Goal: Information Seeking & Learning: Learn about a topic

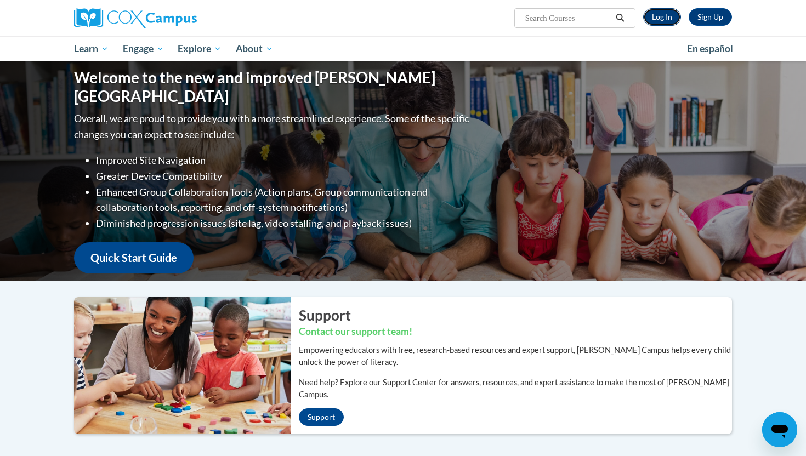
click at [661, 18] on link "Log In" at bounding box center [662, 17] width 38 height 18
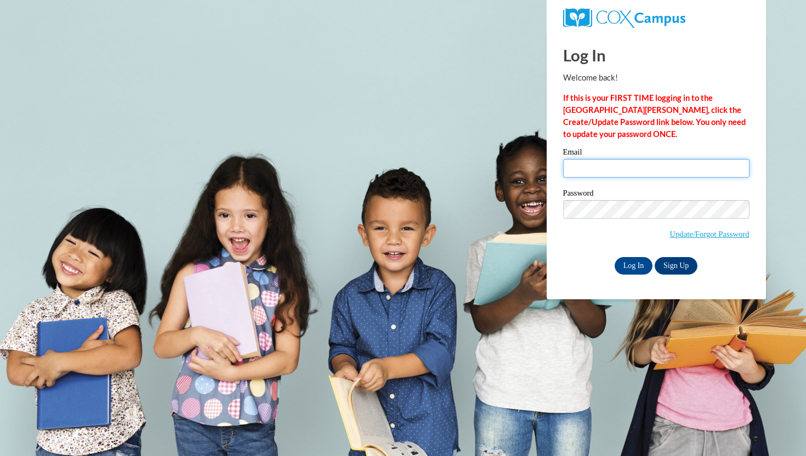
click at [617, 169] on input "Email" at bounding box center [656, 168] width 186 height 19
type input "hannahboyd0825@gmail.com"
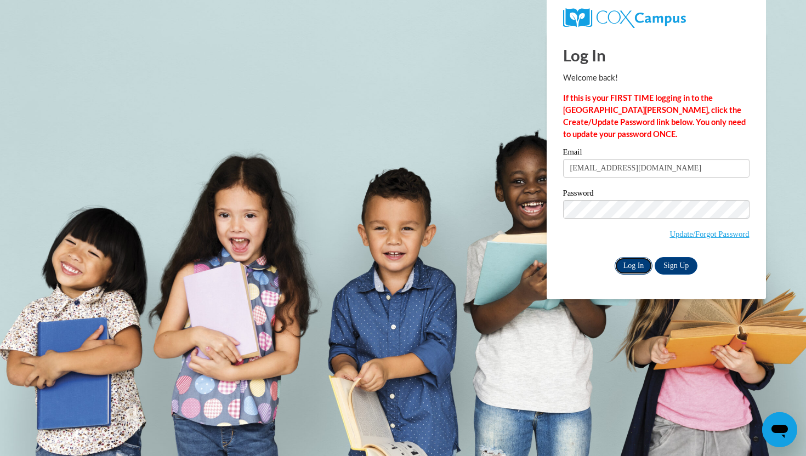
click at [646, 272] on input "Log In" at bounding box center [634, 266] width 38 height 18
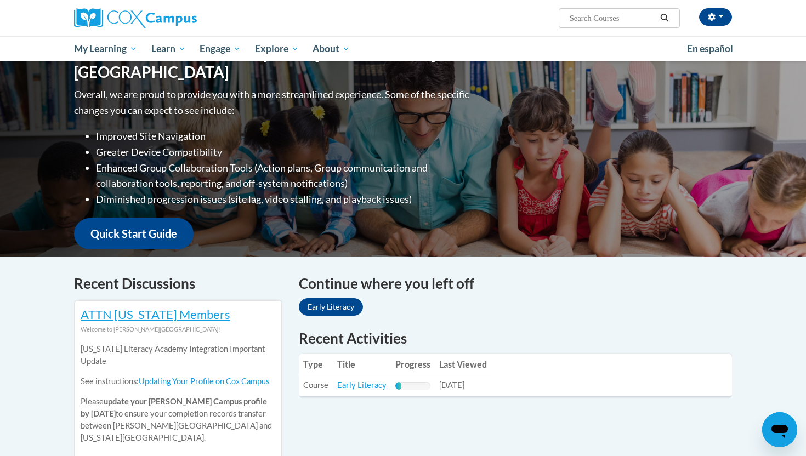
scroll to position [132, 0]
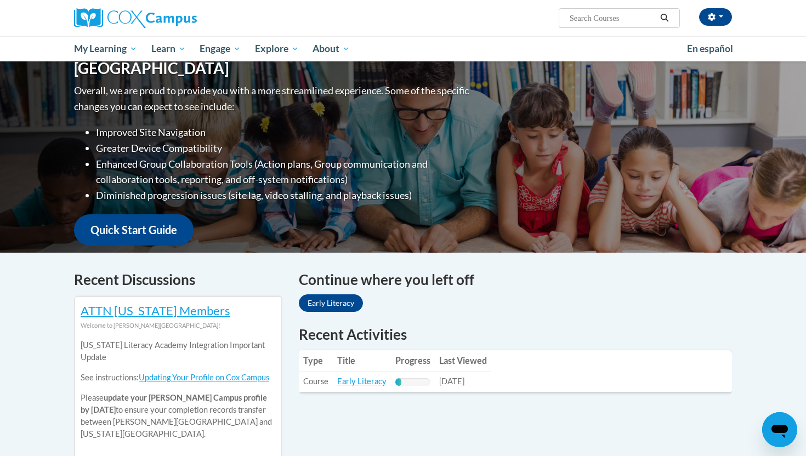
click at [352, 312] on div "Continue where you left off Early Literacy" at bounding box center [515, 292] width 433 height 47
click at [352, 306] on link "Early Literacy" at bounding box center [331, 303] width 64 height 18
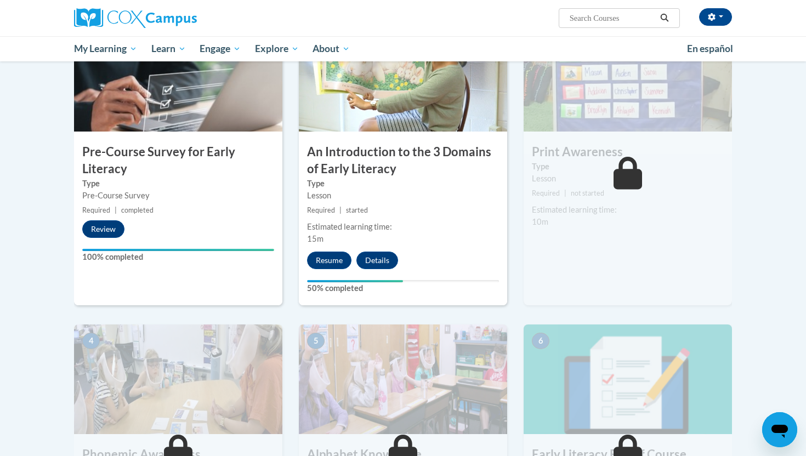
scroll to position [268, 0]
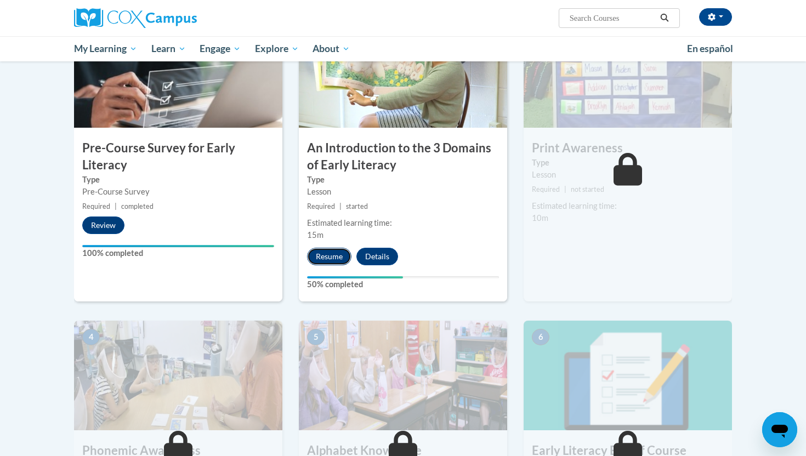
click at [343, 258] on button "Resume" at bounding box center [329, 257] width 44 height 18
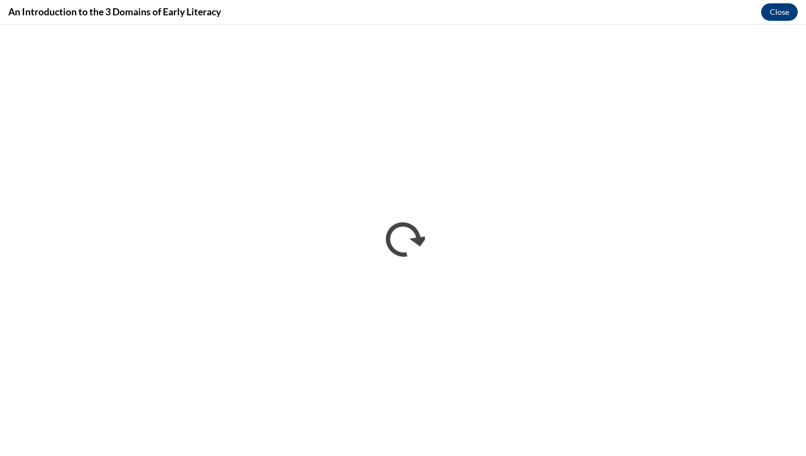
scroll to position [0, 0]
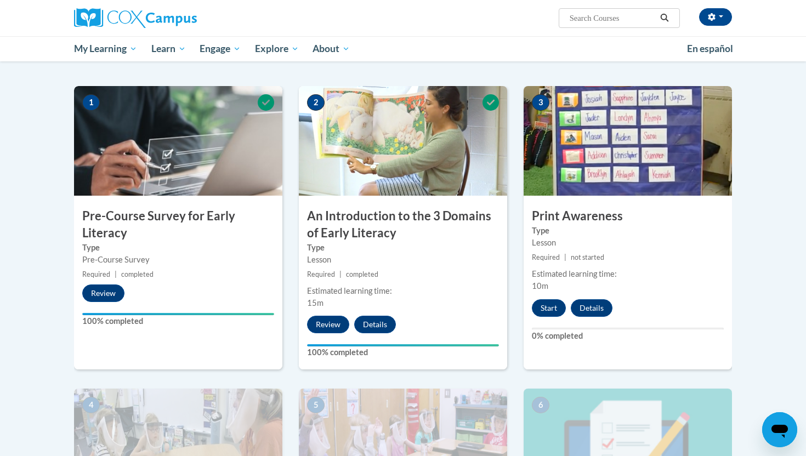
scroll to position [212, 0]
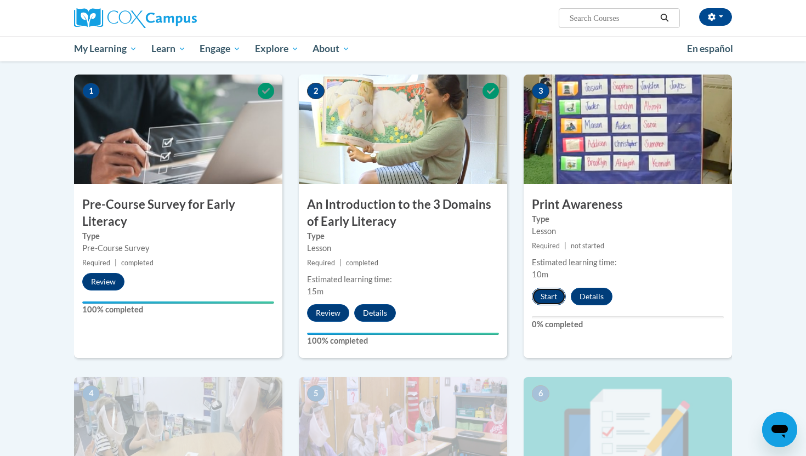
click at [546, 304] on button "Start" at bounding box center [549, 297] width 34 height 18
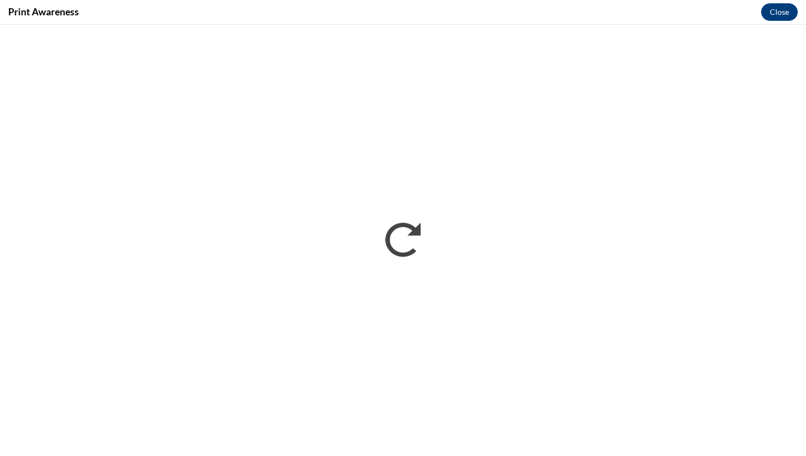
scroll to position [0, 0]
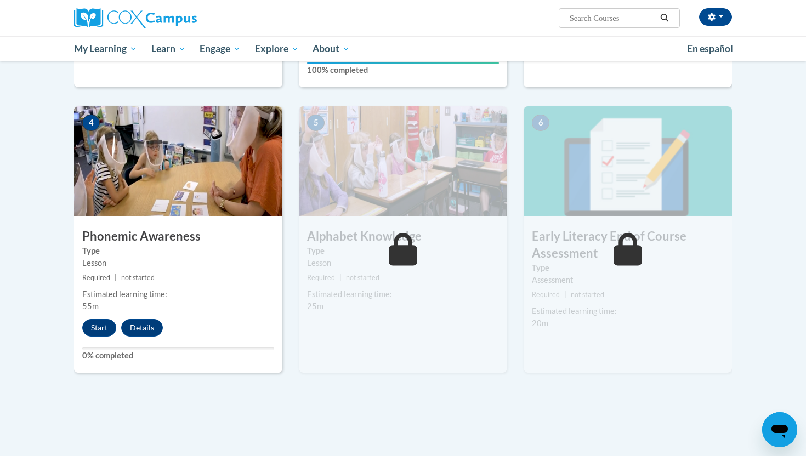
scroll to position [485, 0]
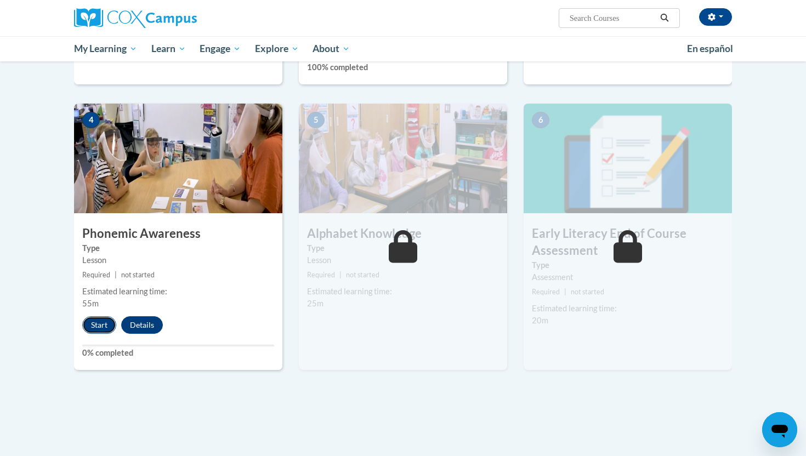
click at [99, 318] on button "Start" at bounding box center [99, 325] width 34 height 18
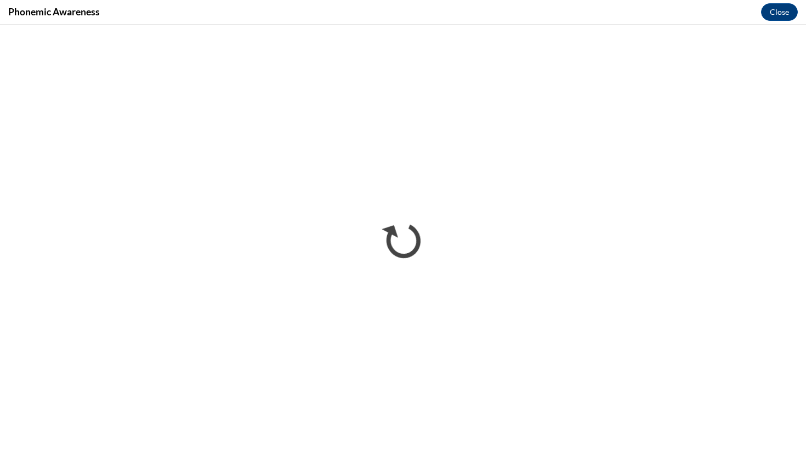
scroll to position [0, 0]
